Goal: Navigation & Orientation: Find specific page/section

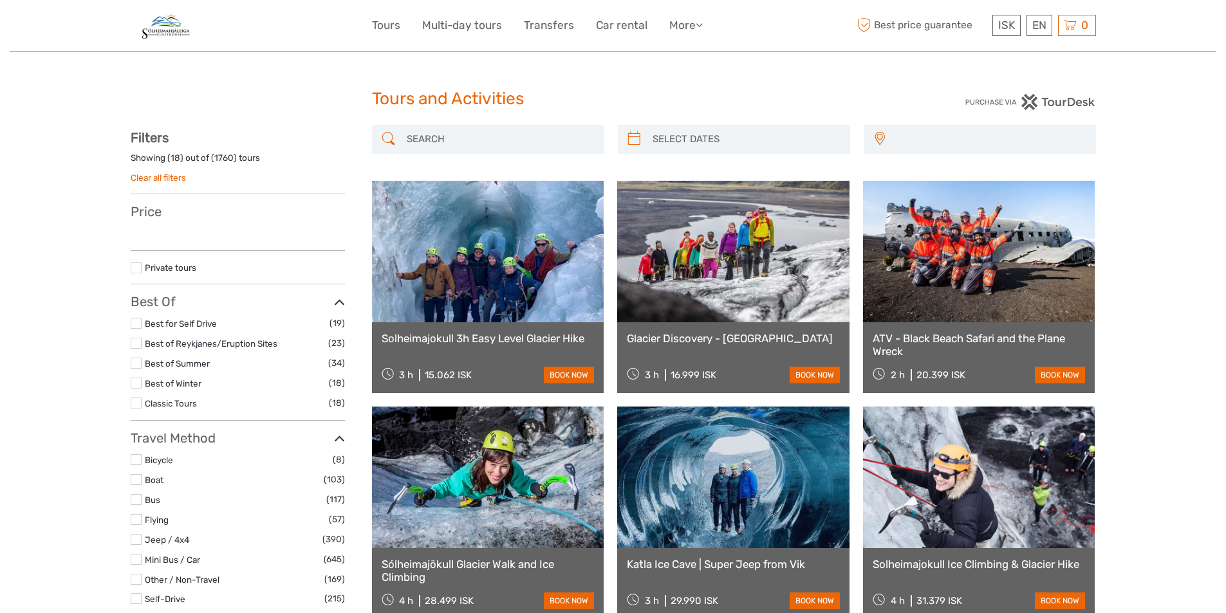
select select
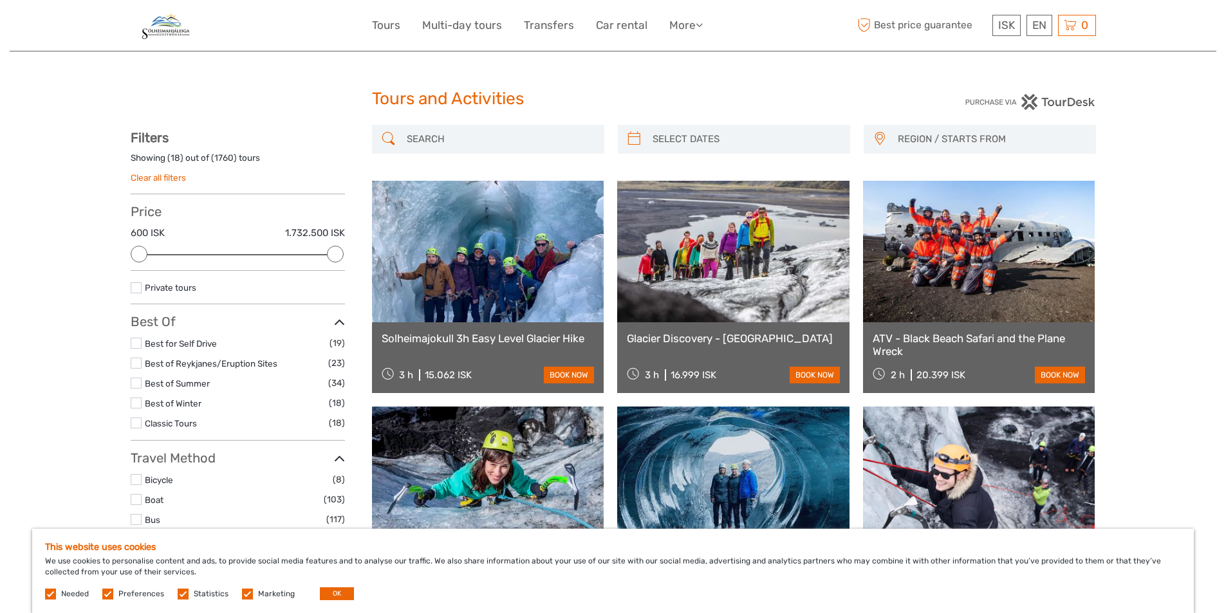
click at [156, 23] on img at bounding box center [165, 26] width 68 height 32
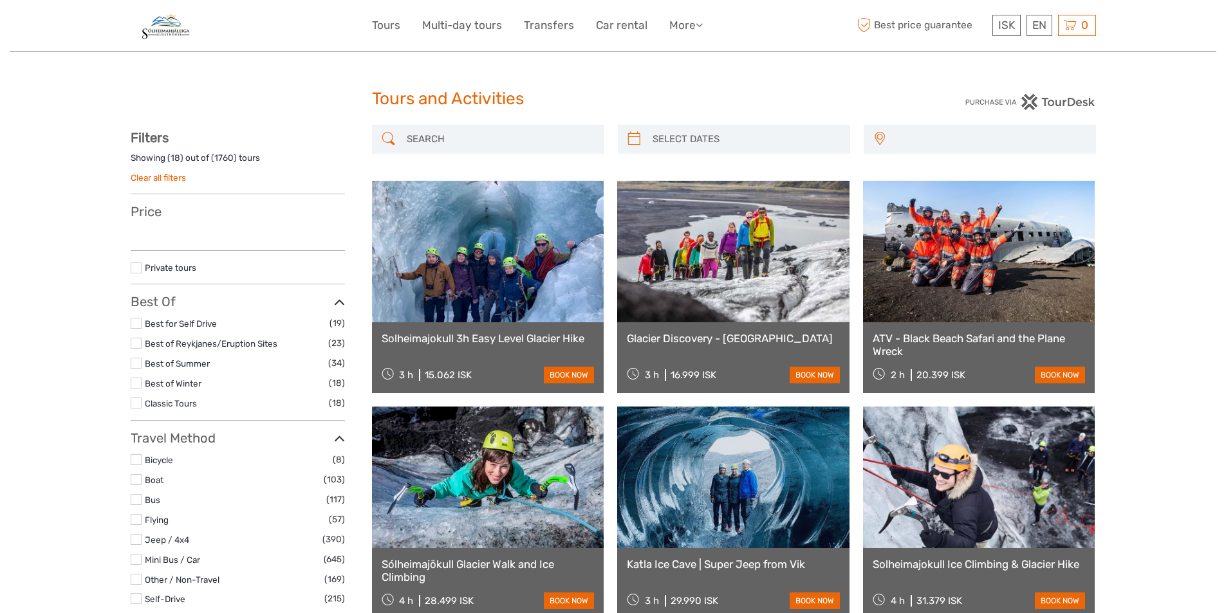
select select
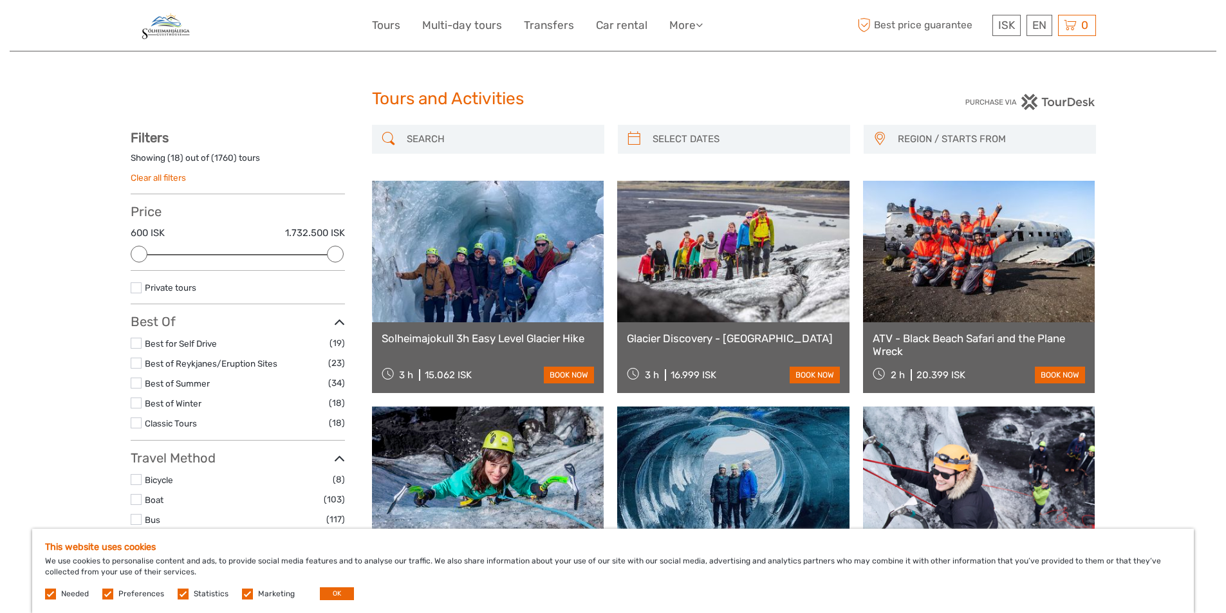
click at [173, 28] on img at bounding box center [165, 26] width 68 height 32
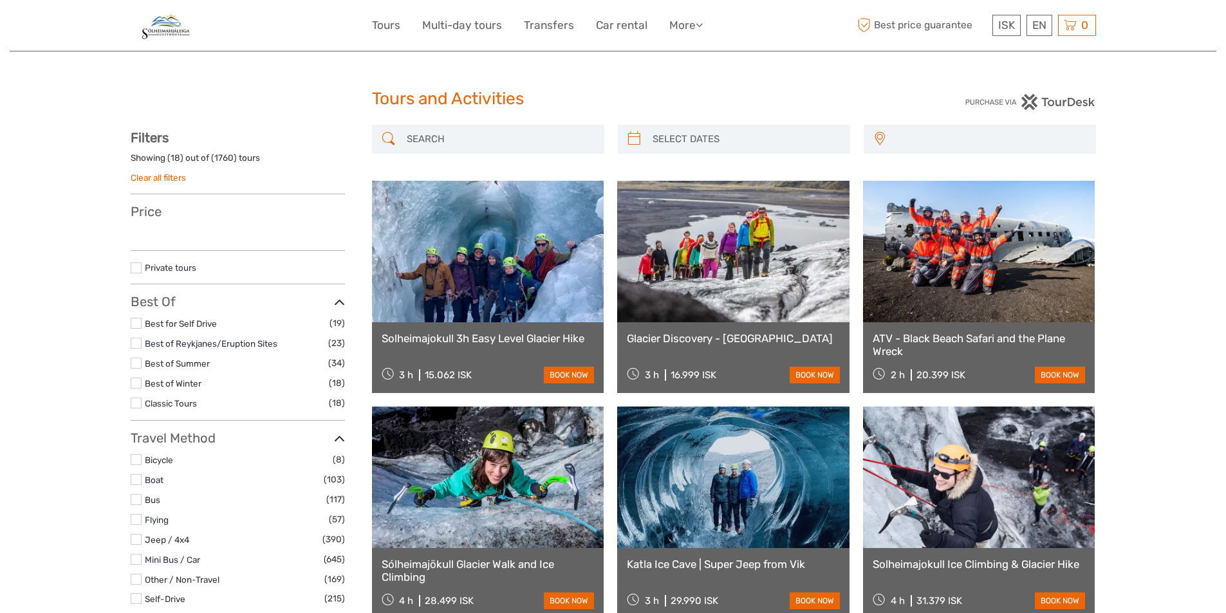
select select
